Goal: Transaction & Acquisition: Obtain resource

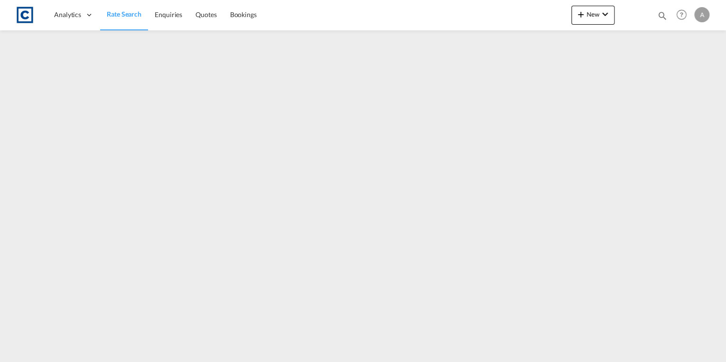
drag, startPoint x: 128, startPoint y: 13, endPoint x: 129, endPoint y: 25, distance: 11.9
click at [128, 13] on span "Rate Search" at bounding box center [124, 14] width 35 height 8
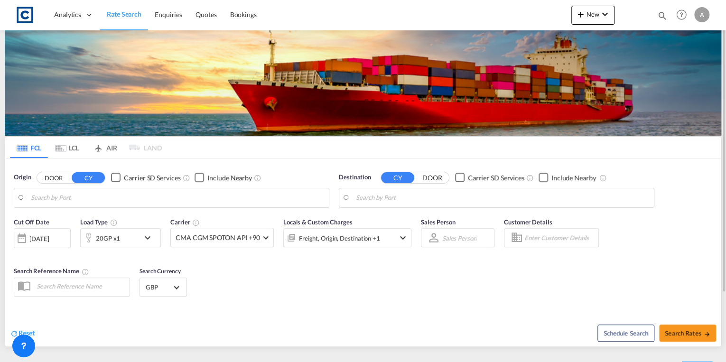
type input "GB-TF3, Telford and Wrekin"
type input "Bangkok, THBKK"
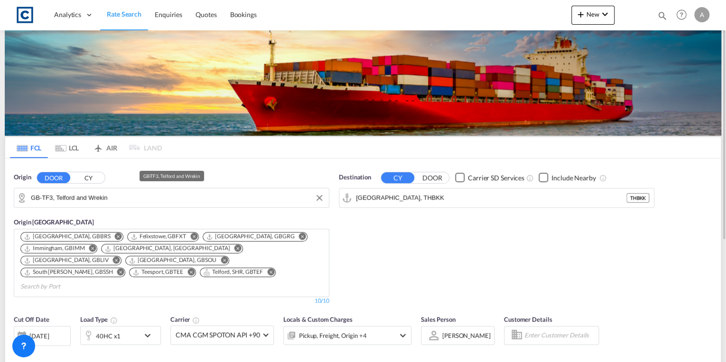
click at [122, 199] on input "GB-TF3, Telford and Wrekin" at bounding box center [177, 198] width 293 height 14
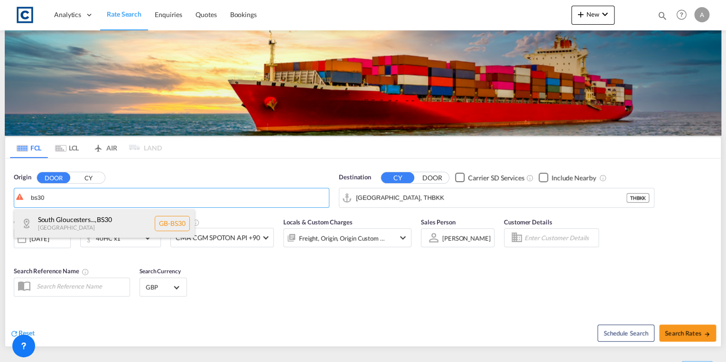
click at [121, 214] on div "South Gloucesters... , BS30 United Kingdom GB-BS30" at bounding box center [104, 223] width 180 height 28
type input "GB-BS30, South Gloucestershire"
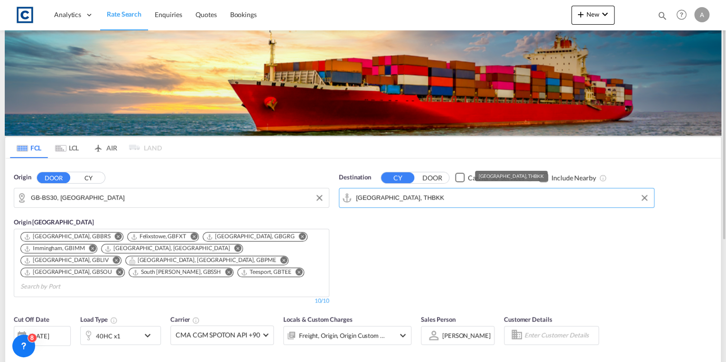
click at [417, 199] on input "Bangkok, THBKK" at bounding box center [502, 198] width 293 height 14
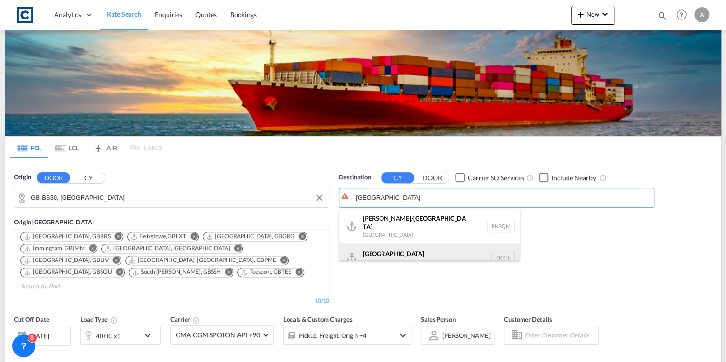
click at [417, 247] on div "Karachi Pakistan PKKHI" at bounding box center [429, 257] width 180 height 28
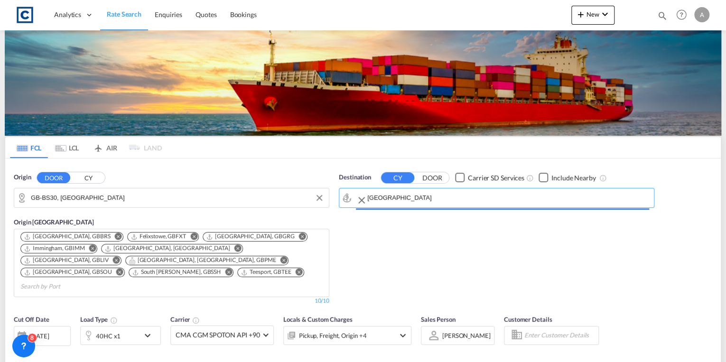
type input "Karachi, PKKHI"
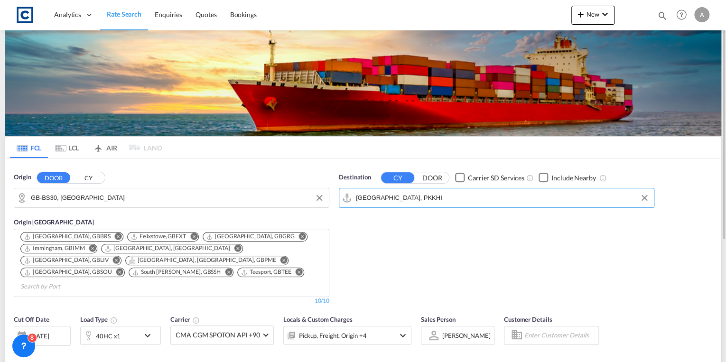
scroll to position [114, 0]
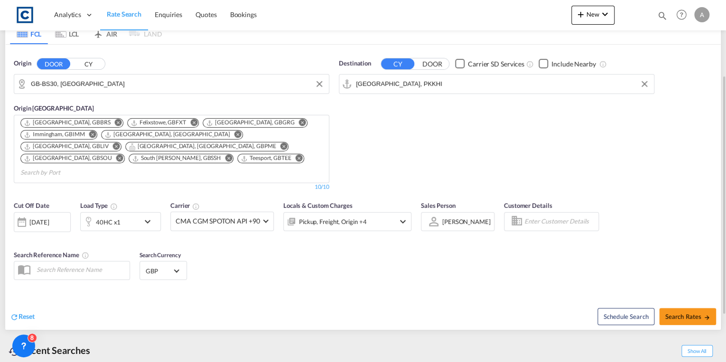
click at [148, 216] on md-icon "icon-chevron-down" at bounding box center [150, 221] width 16 height 11
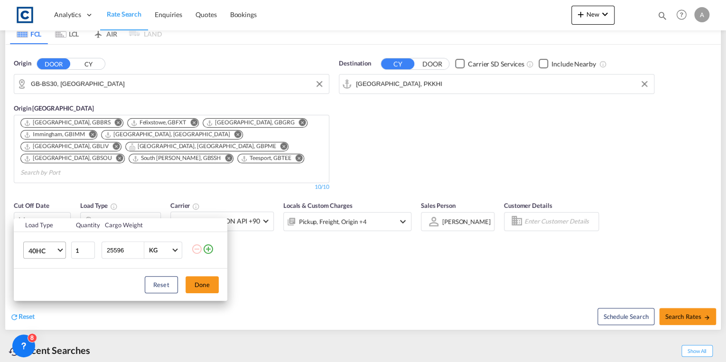
click at [61, 250] on span "Choose: \a40HC" at bounding box center [59, 249] width 5 height 5
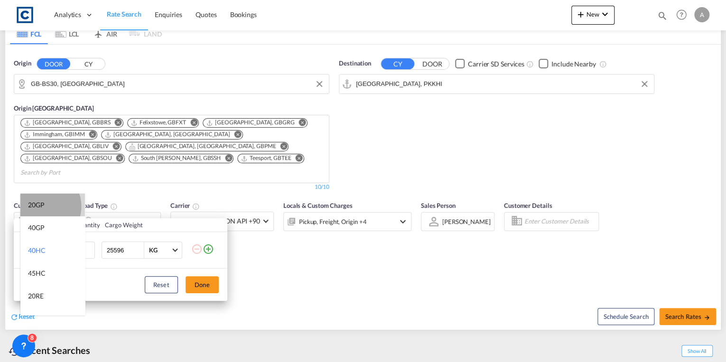
click at [42, 206] on div "20GP" at bounding box center [36, 204] width 17 height 9
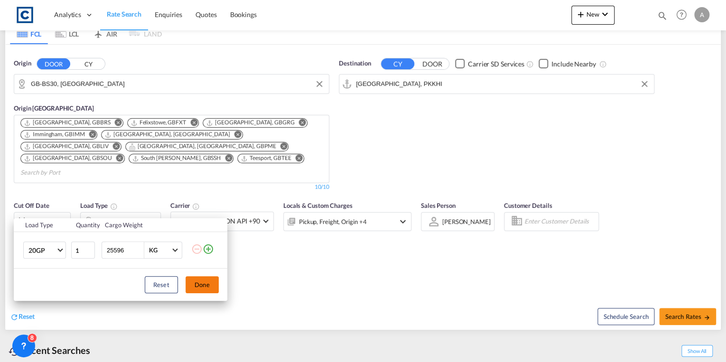
click at [200, 285] on button "Done" at bounding box center [201, 284] width 33 height 17
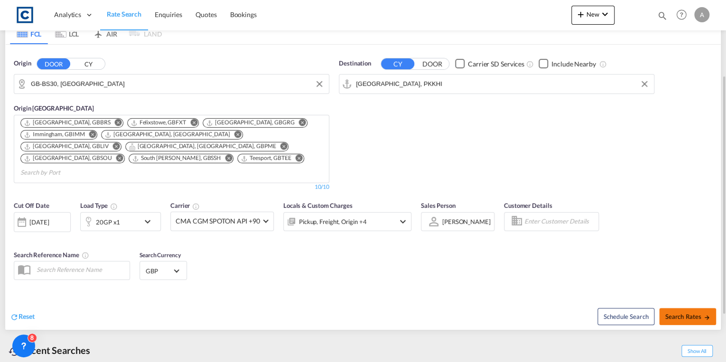
click at [676, 308] on button "Search Rates" at bounding box center [687, 316] width 57 height 17
type input "BS30 to PKKHI / 3 Sep 2025"
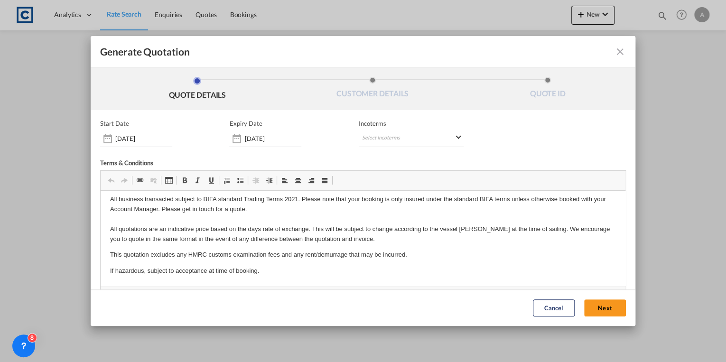
scroll to position [48, 0]
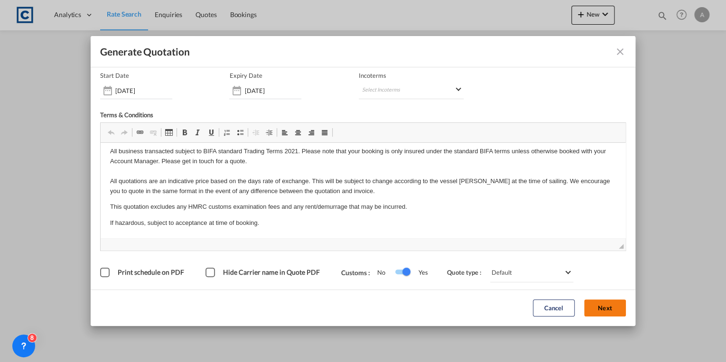
click at [592, 306] on button "Next" at bounding box center [605, 308] width 42 height 17
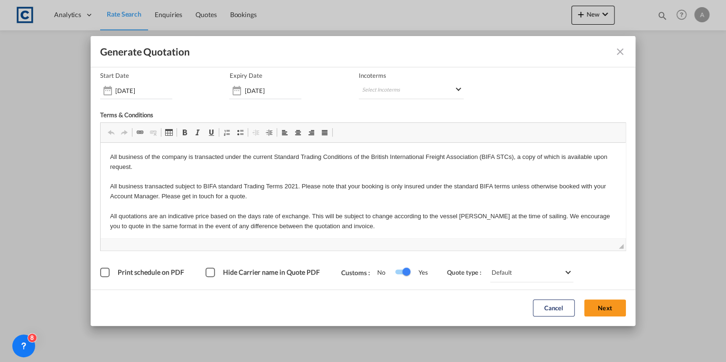
scroll to position [0, 0]
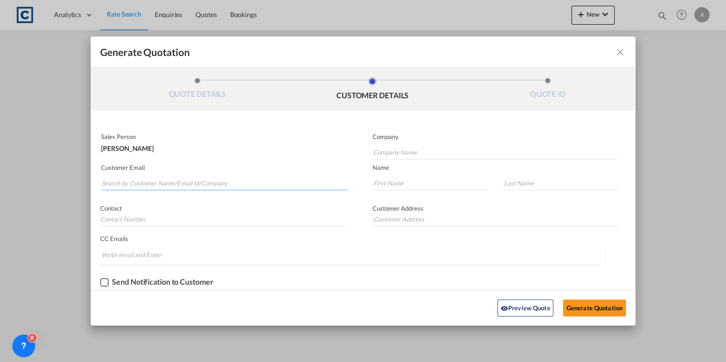
click at [148, 182] on input "Search by Customer Name/Email Id/Company" at bounding box center [225, 183] width 246 height 14
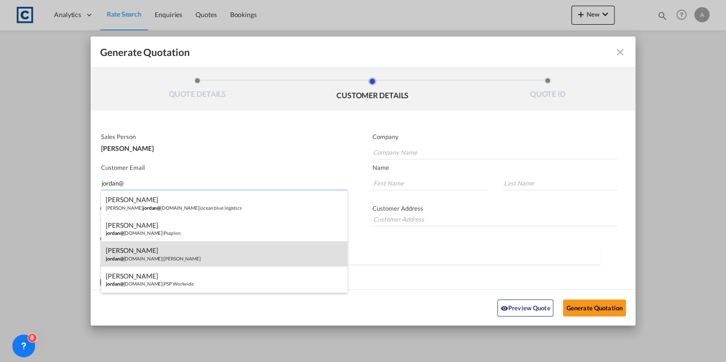
type input "jordan@"
click at [146, 256] on div "Jordan Hawley jordan@ hawleylogistics.co.uk | Hawley" at bounding box center [224, 254] width 246 height 26
type input "Hawley"
type input "jordan@hawleylogistics.co.uk"
type input "Jordan"
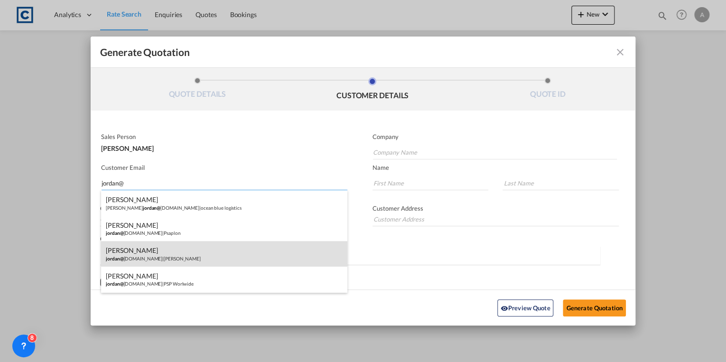
type input "Hawley"
type input "F1 Hurstwood Court, New Hall Hey Road, Rawtenstall, BB4 6HR, United Kingdom"
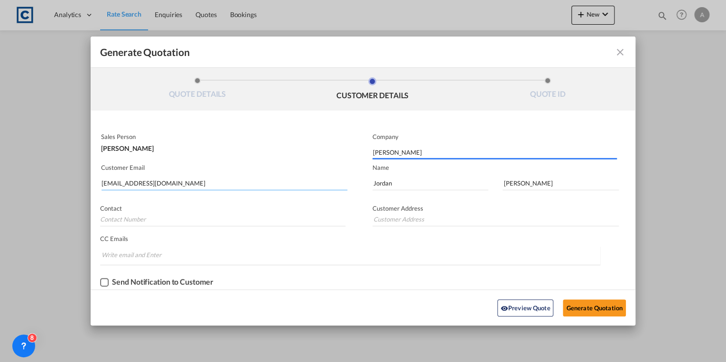
type input "F1 Hurstwood Court, New Hall Hey Road, Rawtenstall, BB4 6HR, United Kingdom"
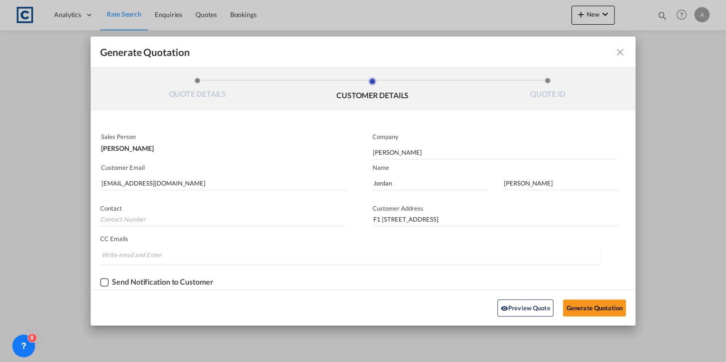
click at [107, 281] on div "Checkbox No Ink" at bounding box center [104, 282] width 9 height 9
click at [589, 309] on button "Generate Quotation" at bounding box center [594, 307] width 63 height 17
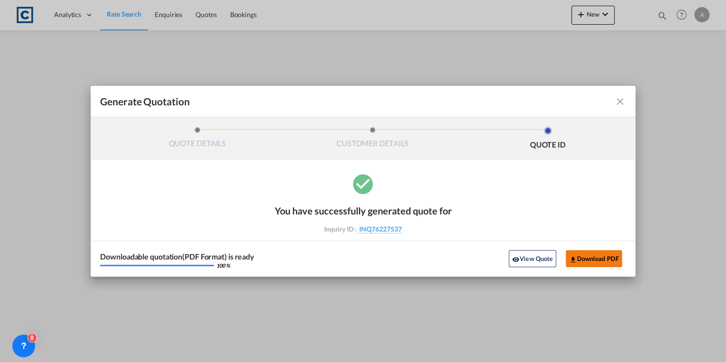
click at [590, 259] on button "Download PDF" at bounding box center [593, 258] width 56 height 17
click at [124, 18] on div "Generate Quotation QUOTE DETAILS CUSTOMER DETAILS QUOTE ID Start Date 03 Sep 20…" at bounding box center [363, 181] width 726 height 362
click at [618, 103] on md-icon "icon-close fg-AAA8AD cursor m-0" at bounding box center [619, 101] width 11 height 11
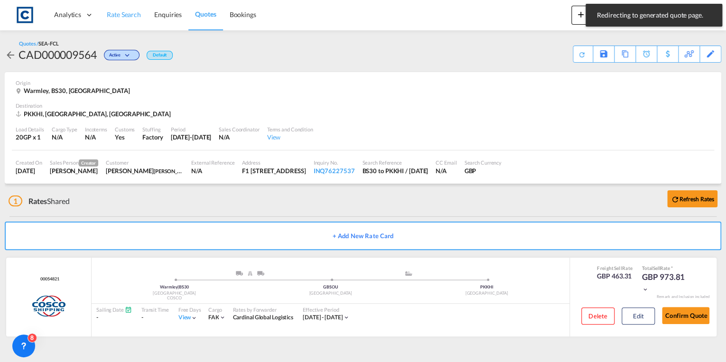
click at [111, 11] on span "Rate Search" at bounding box center [124, 14] width 34 height 8
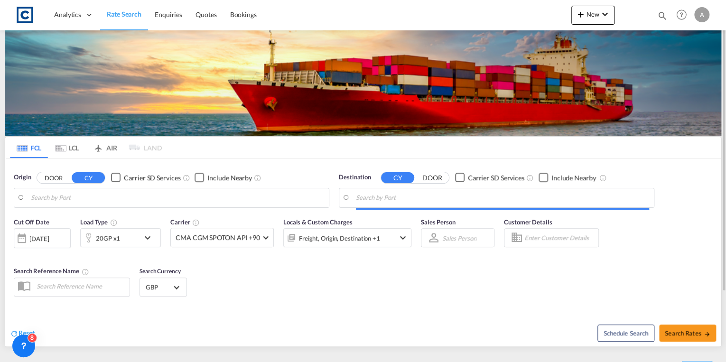
type input "GB-BS30, South Gloucestershire"
type input "Karachi, PKKHI"
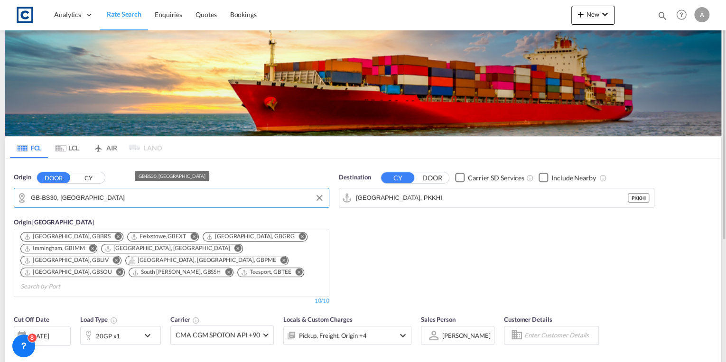
click at [148, 195] on input "GB-BS30, South Gloucestershire" at bounding box center [177, 198] width 293 height 14
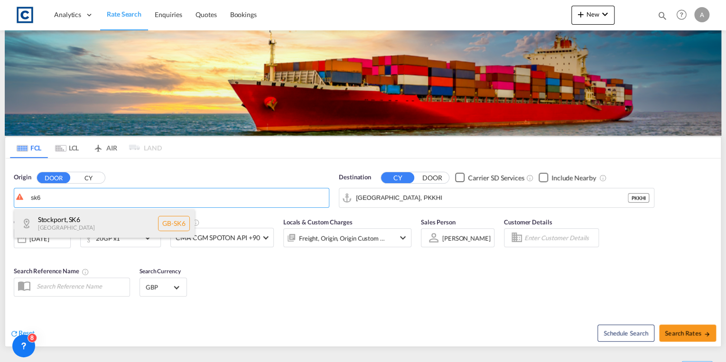
click at [124, 216] on div "Stockport , SK6 United Kingdom GB-SK6" at bounding box center [104, 223] width 180 height 28
type input "GB-SK6, Stockport"
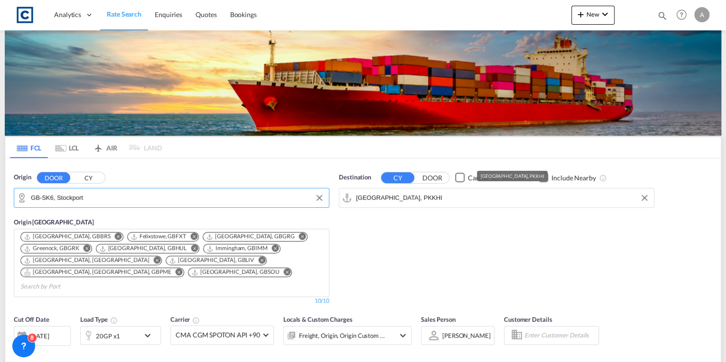
click at [422, 197] on input "Karachi, PKKHI" at bounding box center [502, 198] width 293 height 14
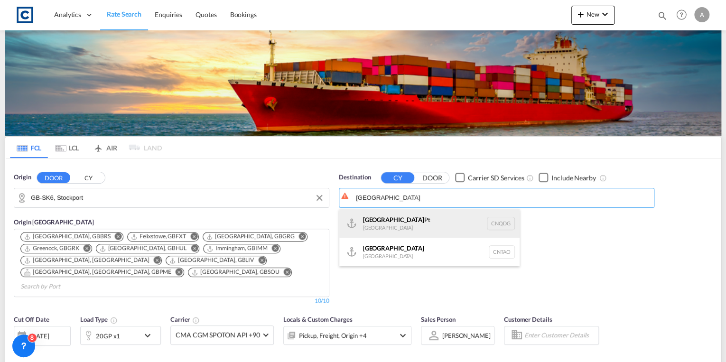
click at [426, 224] on div "Qingdao Pt China CNQDG" at bounding box center [429, 223] width 180 height 28
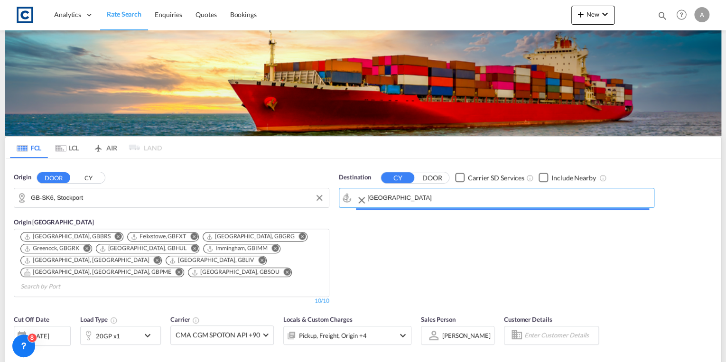
type input "Qingdao Pt, CNQDG"
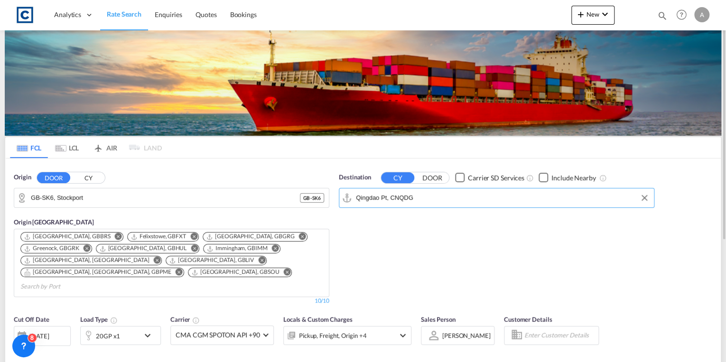
scroll to position [76, 0]
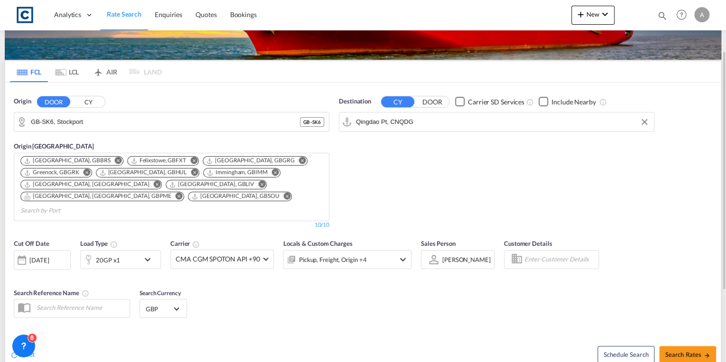
click at [146, 254] on md-icon "icon-chevron-down" at bounding box center [150, 259] width 16 height 11
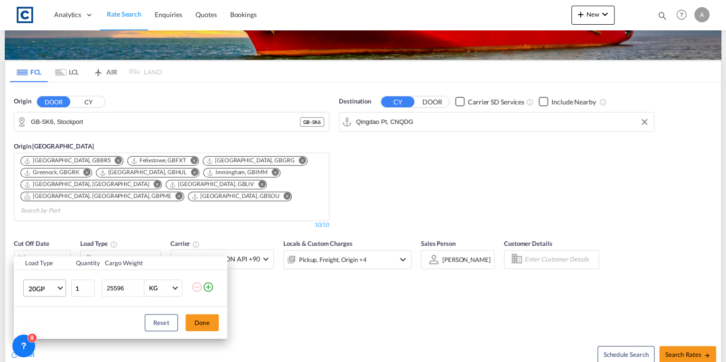
click at [57, 288] on md-select-value "20GP" at bounding box center [47, 288] width 38 height 16
click at [49, 264] on md-option "40GP" at bounding box center [52, 270] width 65 height 23
click at [209, 323] on button "Done" at bounding box center [201, 322] width 33 height 17
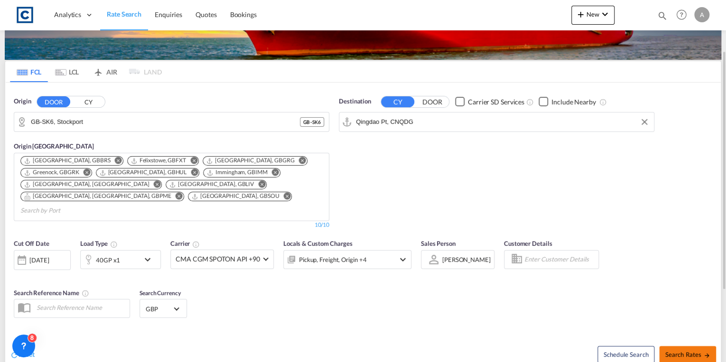
click at [674, 351] on span "Search Rates" at bounding box center [688, 355] width 46 height 8
type input "SK6 to CNQDG / 3 Sep 2025"
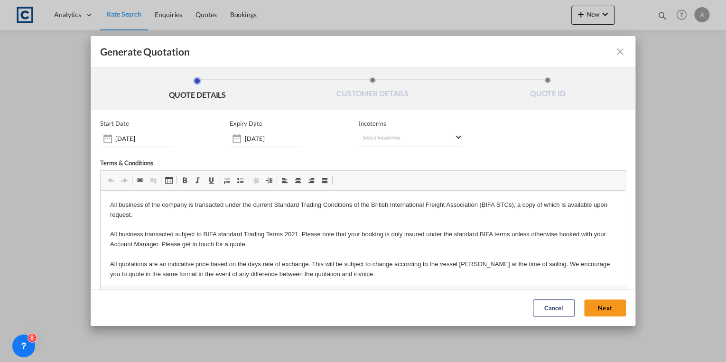
scroll to position [48, 0]
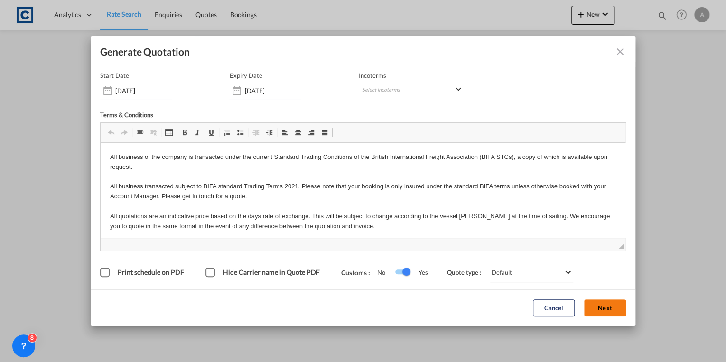
click at [594, 311] on button "Next" at bounding box center [605, 308] width 42 height 17
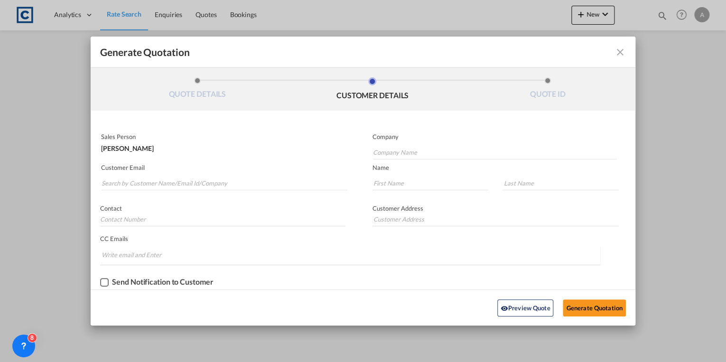
scroll to position [0, 0]
click at [214, 186] on input "Search by Customer Name/Email Id/Company" at bounding box center [225, 183] width 246 height 14
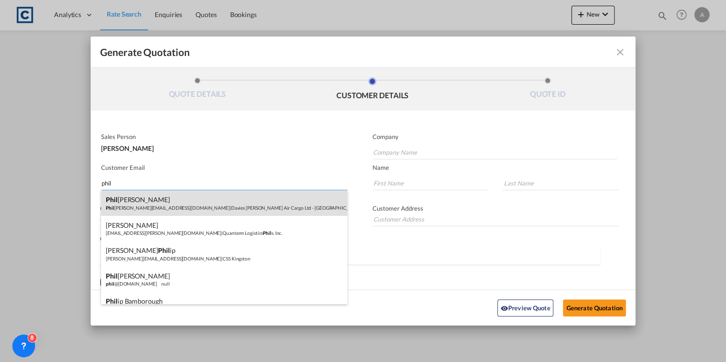
type input "phil"
click at [215, 199] on div "Phil Gaskin Phil Gaskin@daviesturner.co.uk | Davies Turner Air Cargo Ltd - Derby" at bounding box center [224, 203] width 246 height 26
type input "Davies Turner Air Cargo Ltd - Derby"
type input "PhilGaskin@daviesturner.co.uk"
type input "Phil"
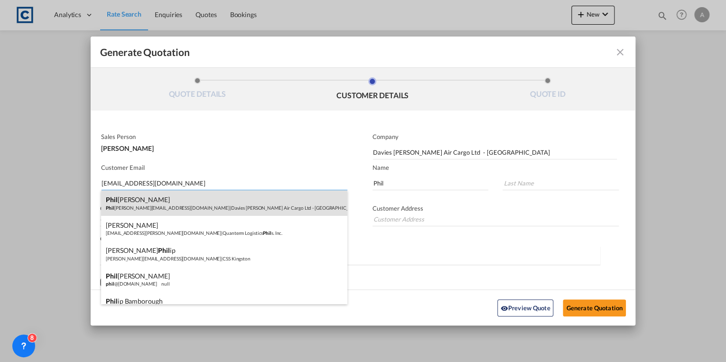
type input "Gaskin"
type input "01332814222"
type input "Unit C Bldg 70 Argosy Rd , East Midlands Airport , Castle Donington , Derby ,DE…"
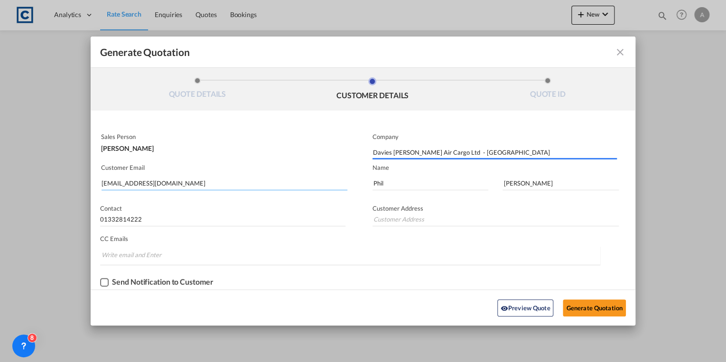
type input "Unit C Bldg 70 Argosy Rd , East Midlands Airport , Castle Donington , Derby ,DE…"
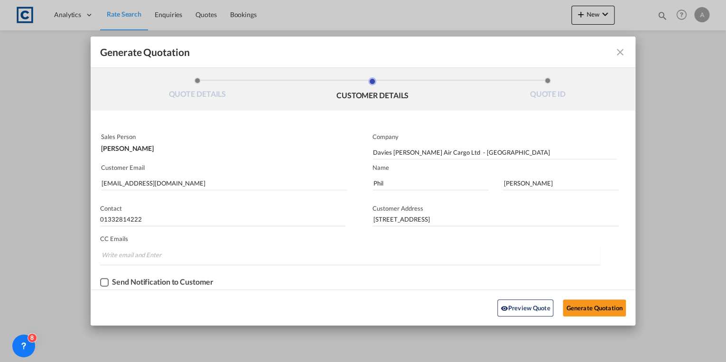
click at [106, 281] on div "Checkbox No Ink" at bounding box center [104, 282] width 9 height 9
click at [586, 307] on button "Generate Quotation" at bounding box center [594, 307] width 63 height 17
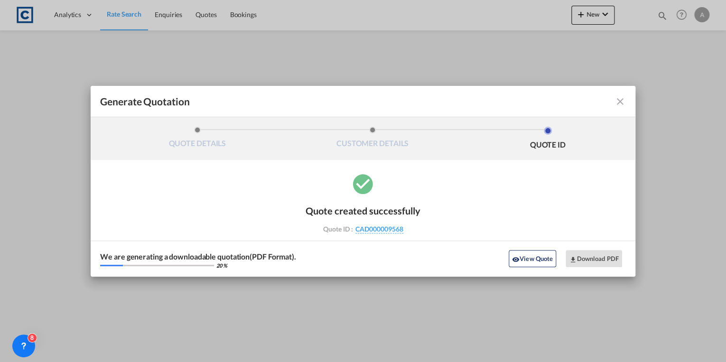
drag, startPoint x: 410, startPoint y: 228, endPoint x: 404, endPoint y: 233, distance: 7.7
click at [404, 233] on div "Quote created successfully Quote ID : CAD000009568 Note: Email not sent to cust…" at bounding box center [363, 217] width 115 height 45
drag, startPoint x: 404, startPoint y: 233, endPoint x: 391, endPoint y: 229, distance: 14.0
copy div "CAD000009568"
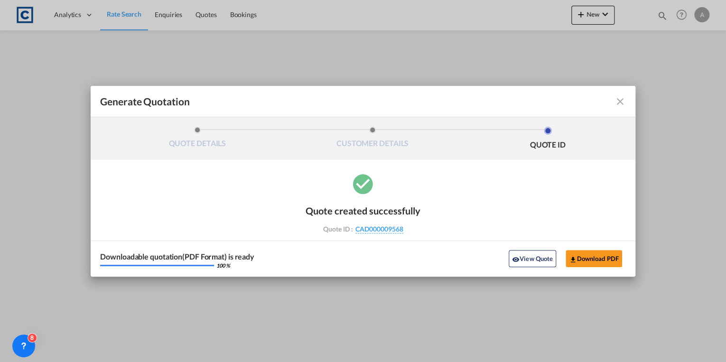
click at [622, 102] on md-icon "icon-close fg-AAA8AD cursor m-0" at bounding box center [619, 101] width 11 height 11
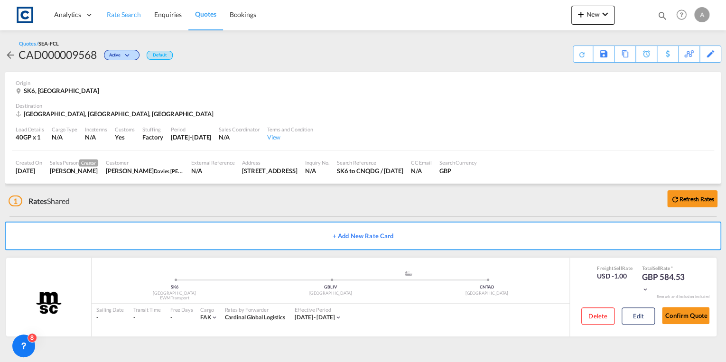
click at [123, 13] on span "Rate Search" at bounding box center [124, 14] width 34 height 8
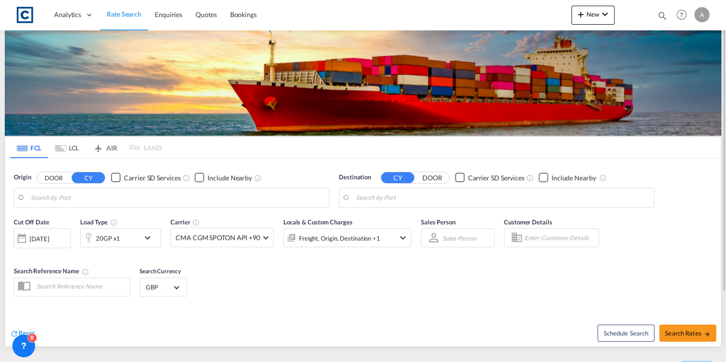
type input "GB-SK6, Stockport"
type input "Qingdao, CNTAO"
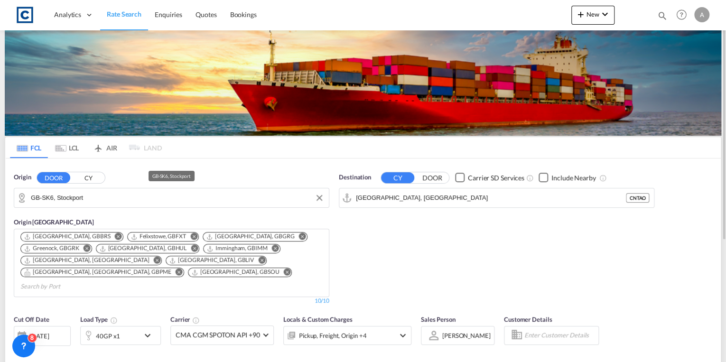
click at [114, 196] on input "GB-SK6, Stockport" at bounding box center [177, 198] width 293 height 14
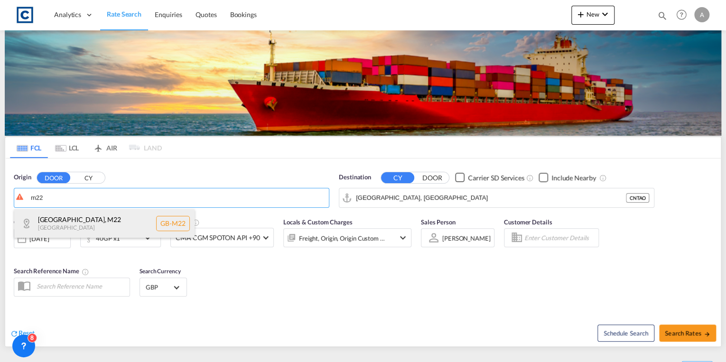
click at [118, 221] on div "Manchester , M22 United Kingdom GB-M22" at bounding box center [104, 223] width 180 height 28
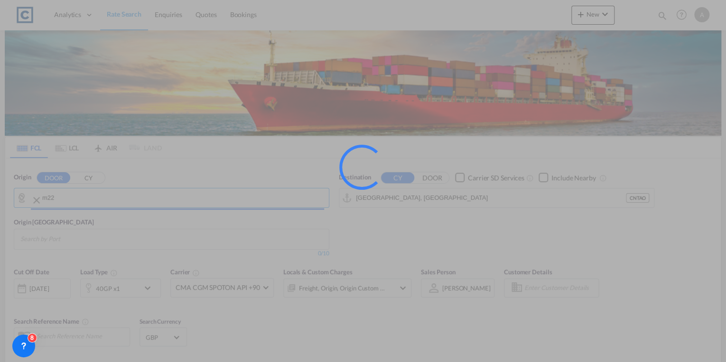
type input "GB-M22, Manchester"
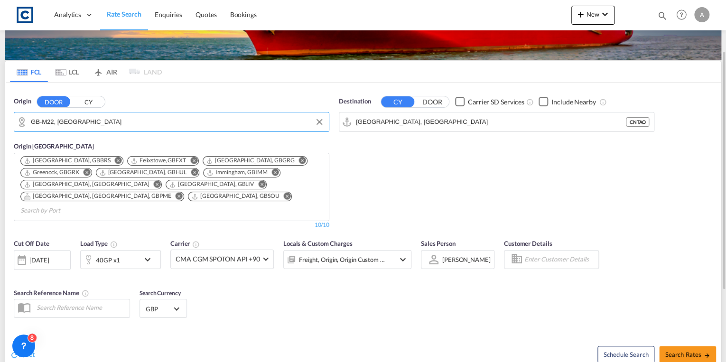
scroll to position [114, 0]
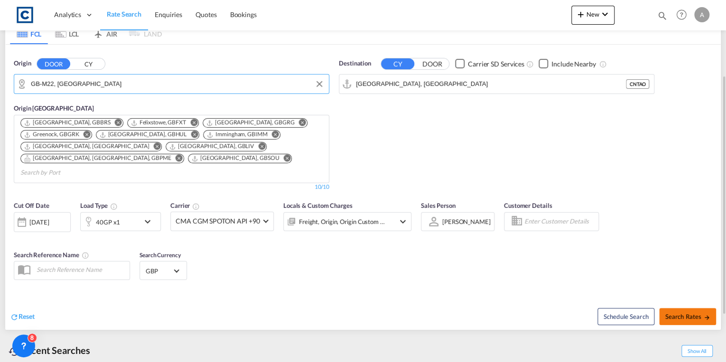
click at [682, 313] on span "Search Rates" at bounding box center [688, 317] width 46 height 8
type input "M22 to CNTAO / 3 Sep 2025"
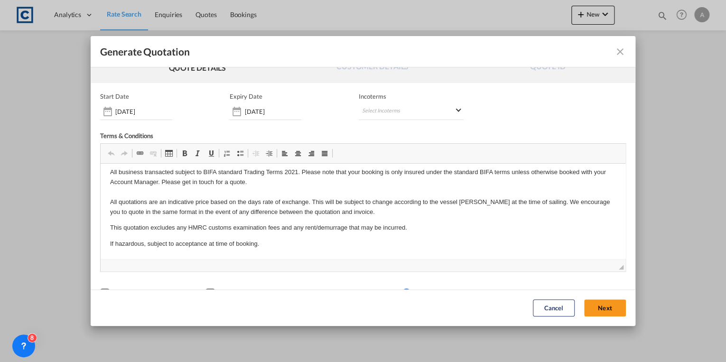
scroll to position [48, 0]
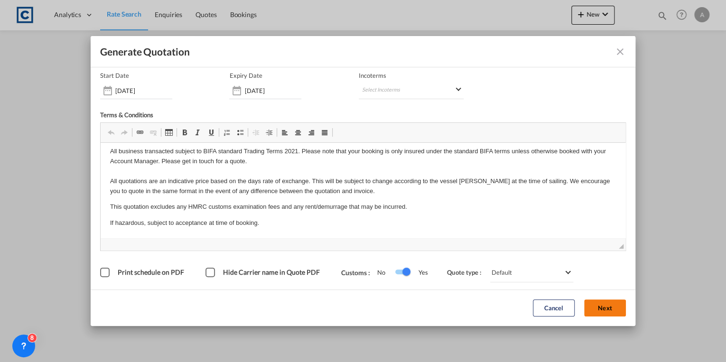
click at [588, 304] on button "Next" at bounding box center [605, 308] width 42 height 17
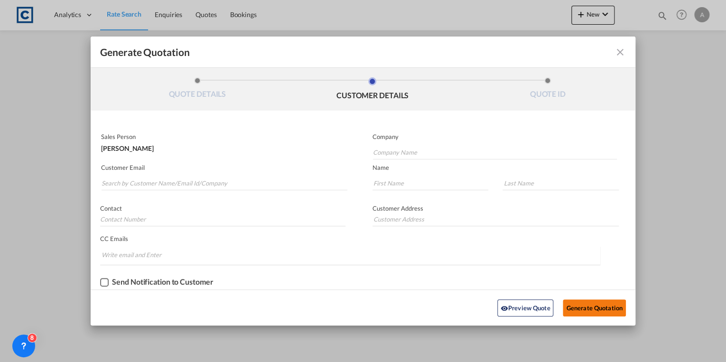
scroll to position [0, 0]
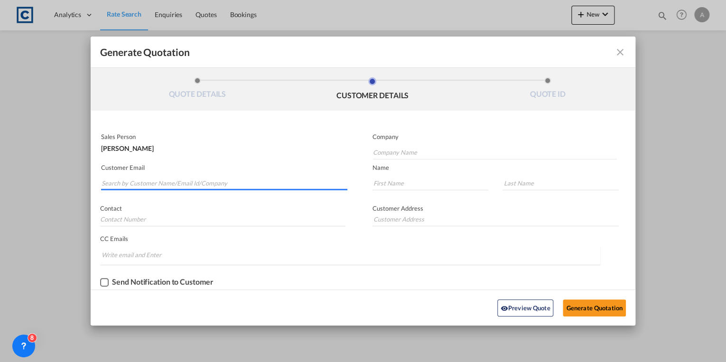
click at [187, 184] on input "Search by Customer Name/Email Id/Company" at bounding box center [225, 183] width 246 height 14
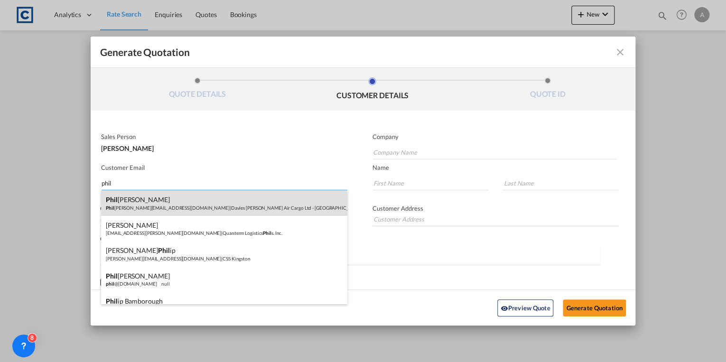
type input "phil"
click at [192, 209] on div "Phil Gaskin Phil Gaskin@daviesturner.co.uk | Davies Turner Air Cargo Ltd - Derby" at bounding box center [224, 203] width 246 height 26
type input "Davies Turner Air Cargo Ltd - Derby"
type input "PhilGaskin@daviesturner.co.uk"
type input "Phil"
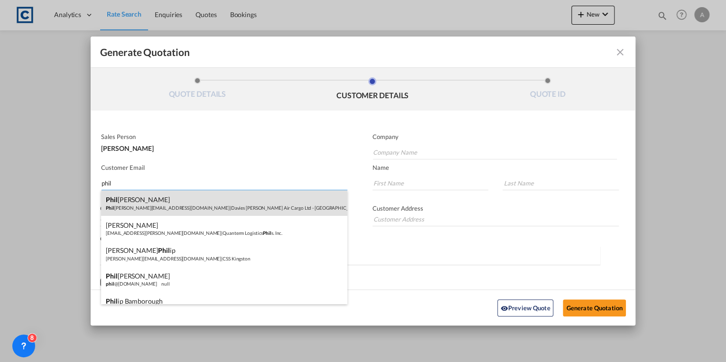
type input "Gaskin"
type input "01332814222"
type input "Unit C Bldg 70 Argosy Rd , East Midlands Airport , Castle Donington , Derby ,DE…"
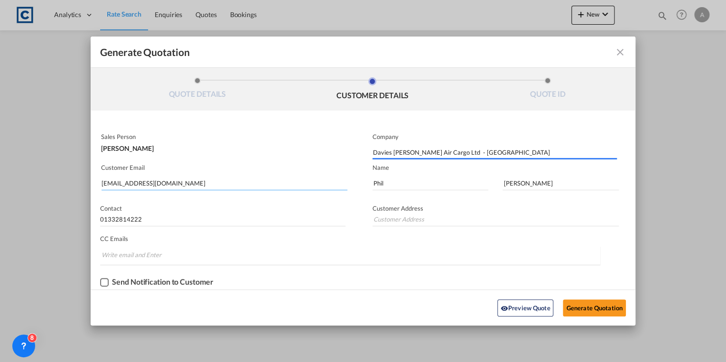
type input "Unit C Bldg 70 Argosy Rd , East Midlands Airport , Castle Donington , Derby ,DE…"
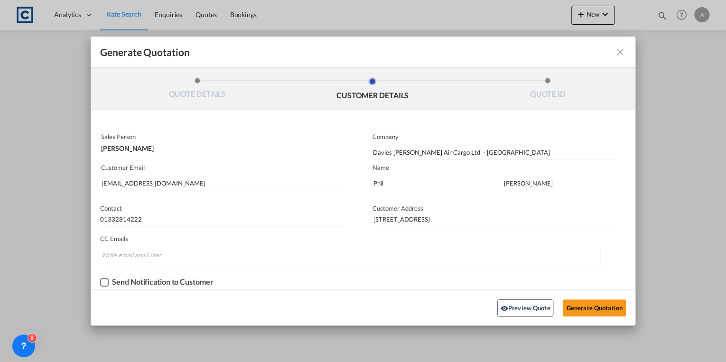
click at [106, 282] on div "Checkbox No Ink" at bounding box center [104, 282] width 9 height 9
click at [592, 307] on button "Generate Quotation" at bounding box center [594, 307] width 63 height 17
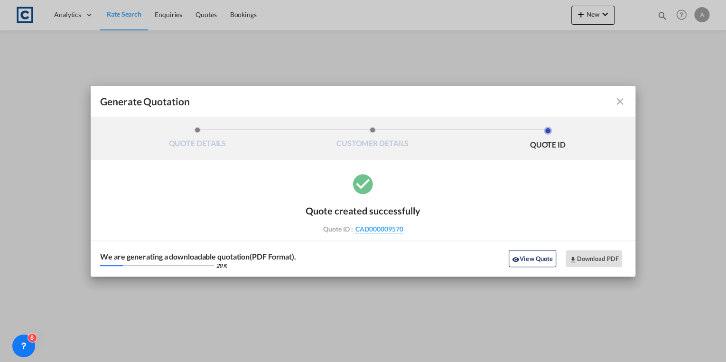
drag, startPoint x: 410, startPoint y: 228, endPoint x: 405, endPoint y: 233, distance: 7.7
click at [405, 233] on div "Quote created successfully Quote ID : CAD000009570 Note: Email not sent to cust…" at bounding box center [363, 217] width 115 height 45
drag, startPoint x: 405, startPoint y: 233, endPoint x: 392, endPoint y: 231, distance: 13.0
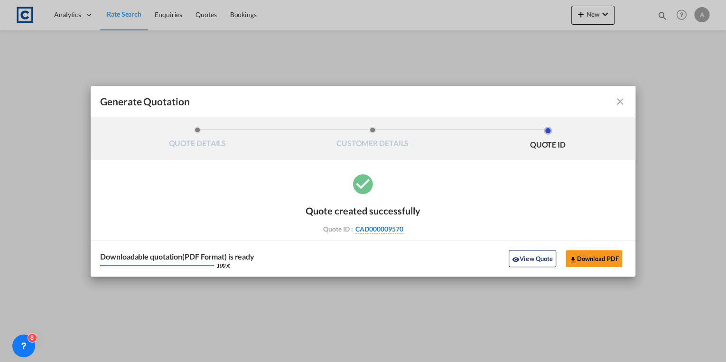
copy div "CAD000009570"
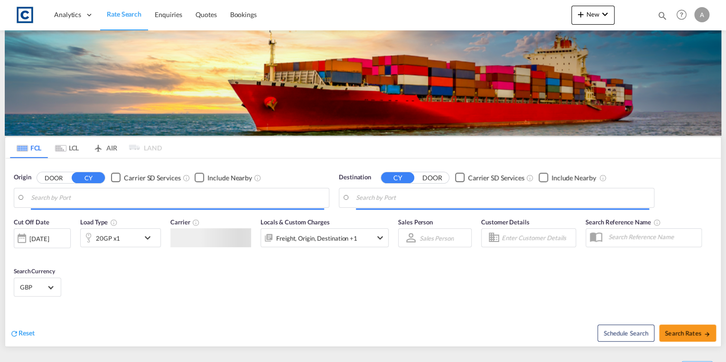
type input "GB-SK6, Stockport"
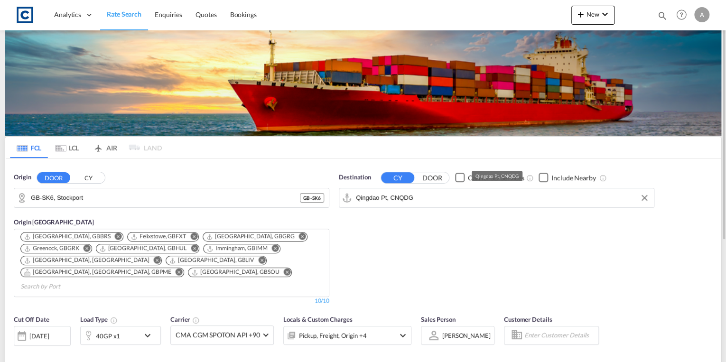
click at [428, 199] on input "Qingdao Pt, CNQDG" at bounding box center [502, 198] width 293 height 14
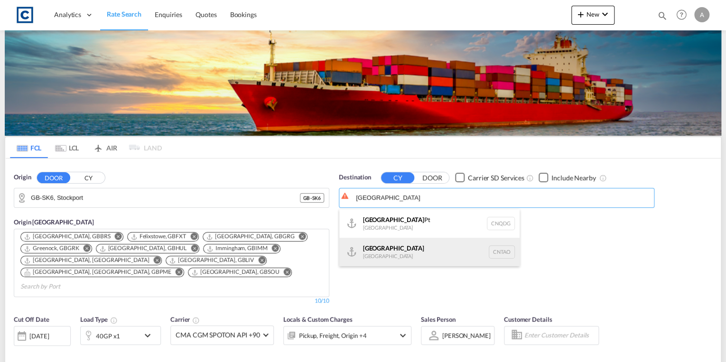
click at [427, 247] on div "Qingdao China CNTAO" at bounding box center [429, 252] width 180 height 28
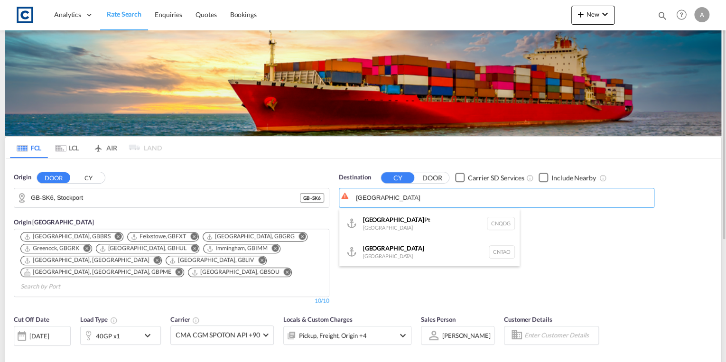
type input "Qingdao, CNTAO"
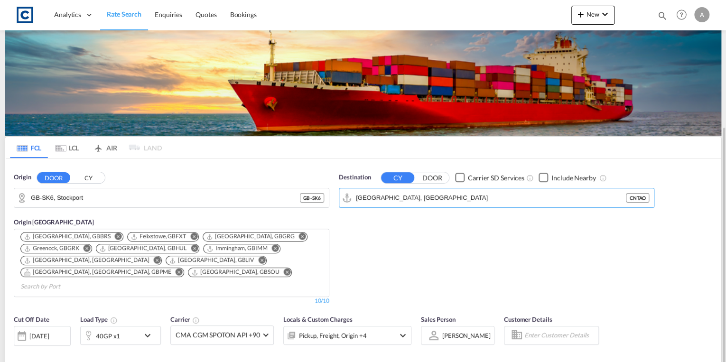
scroll to position [76, 0]
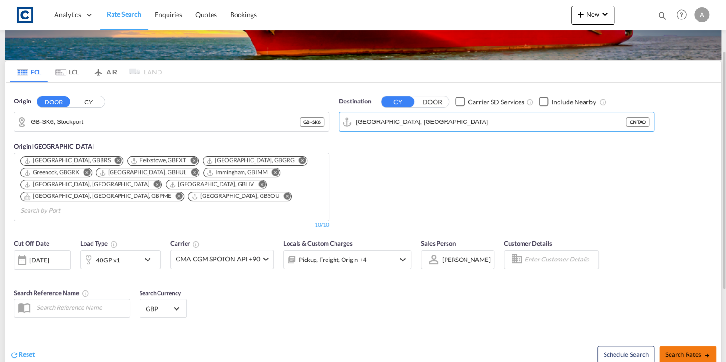
click at [684, 351] on span "Search Rates" at bounding box center [688, 355] width 46 height 8
type input "SK6 to CNTAO / 3 Sep 2025"
